Goal: Transaction & Acquisition: Book appointment/travel/reservation

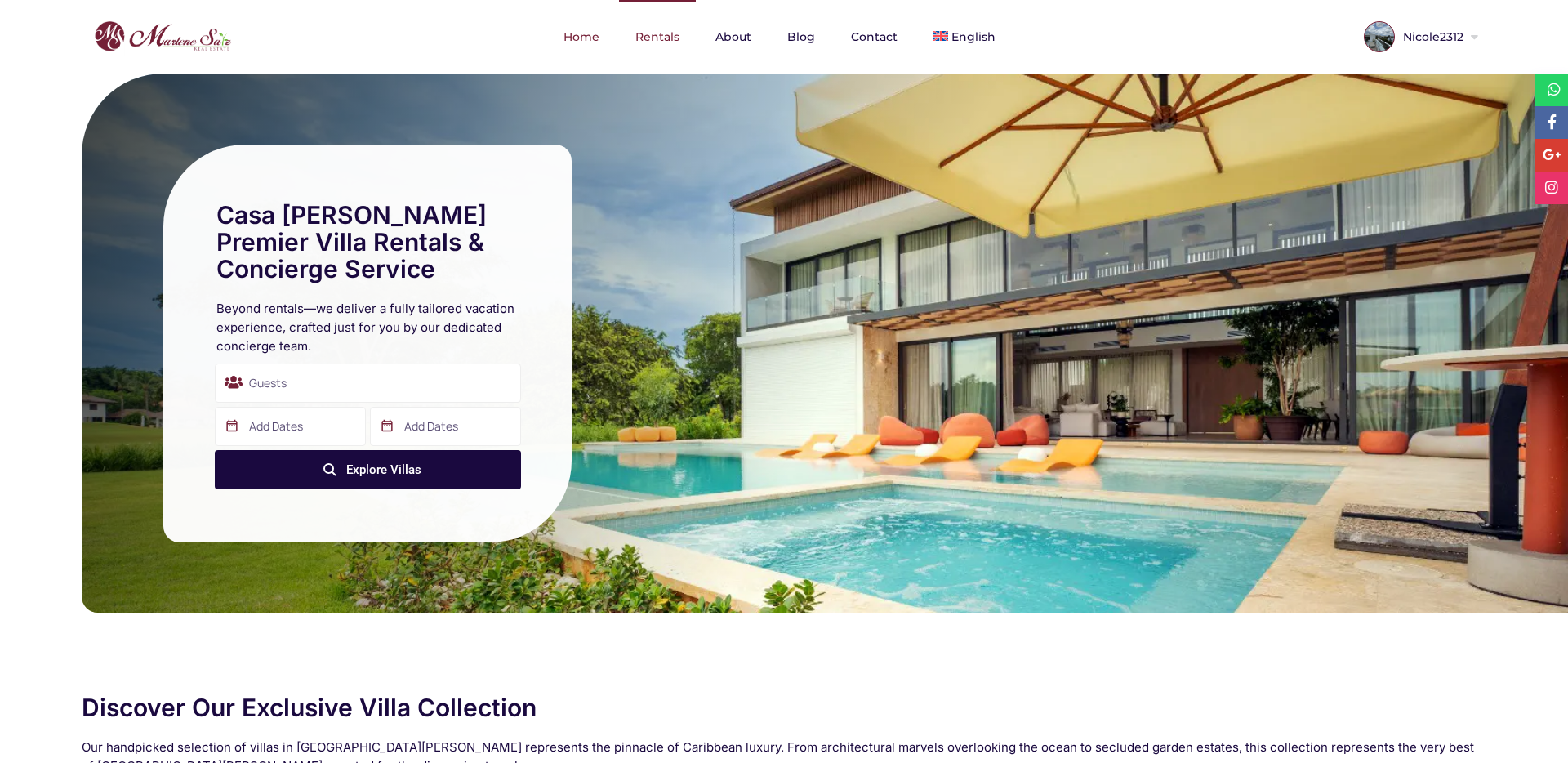
click at [665, 43] on link "Rentals" at bounding box center [657, 36] width 77 height 73
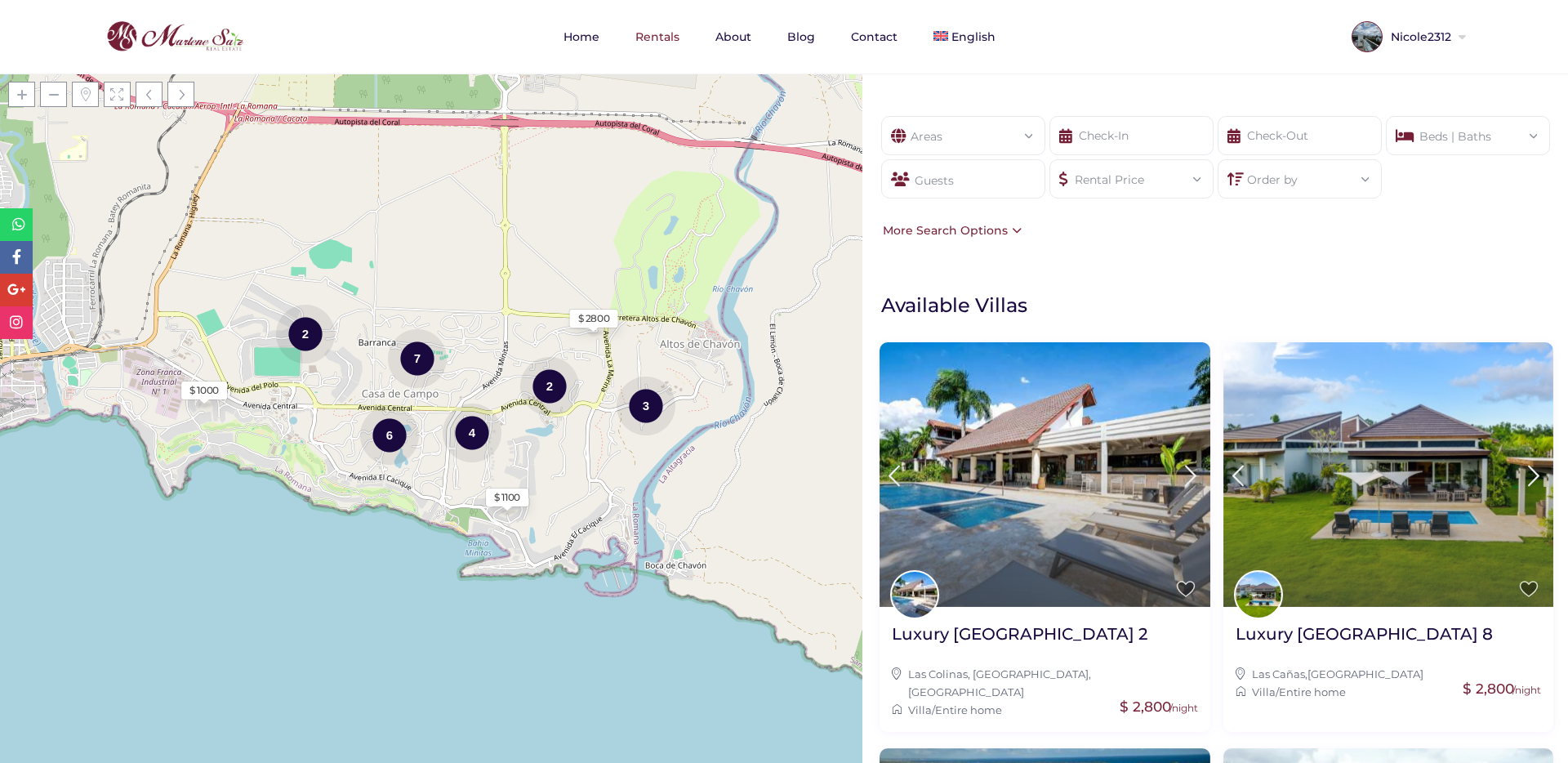
click at [1072, 249] on div "Areas All Areas Casa De Campo (26) - Barranca (1) - Barranca Oeste (1) - Barran…" at bounding box center [1216, 177] width 706 height 172
click at [971, 105] on span "Español" at bounding box center [981, 108] width 44 height 13
